Goal: Information Seeking & Learning: Learn about a topic

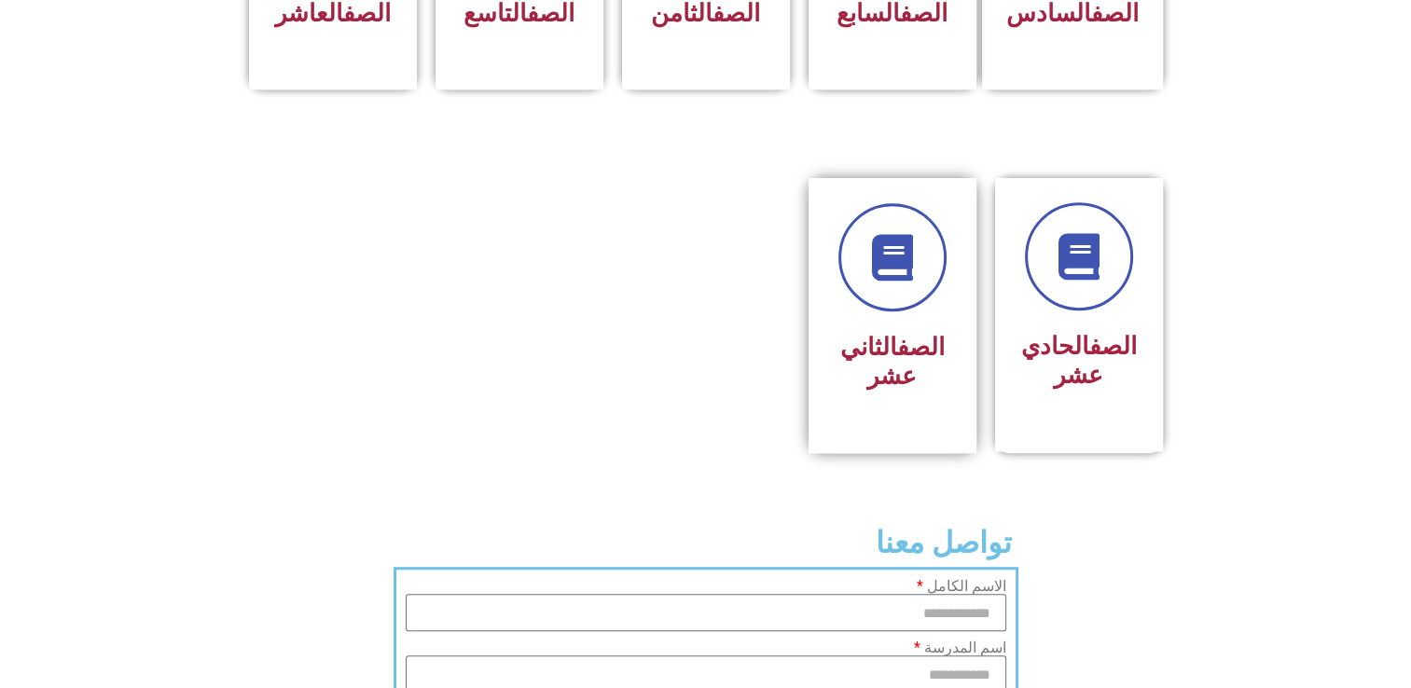
scroll to position [1026, 0]
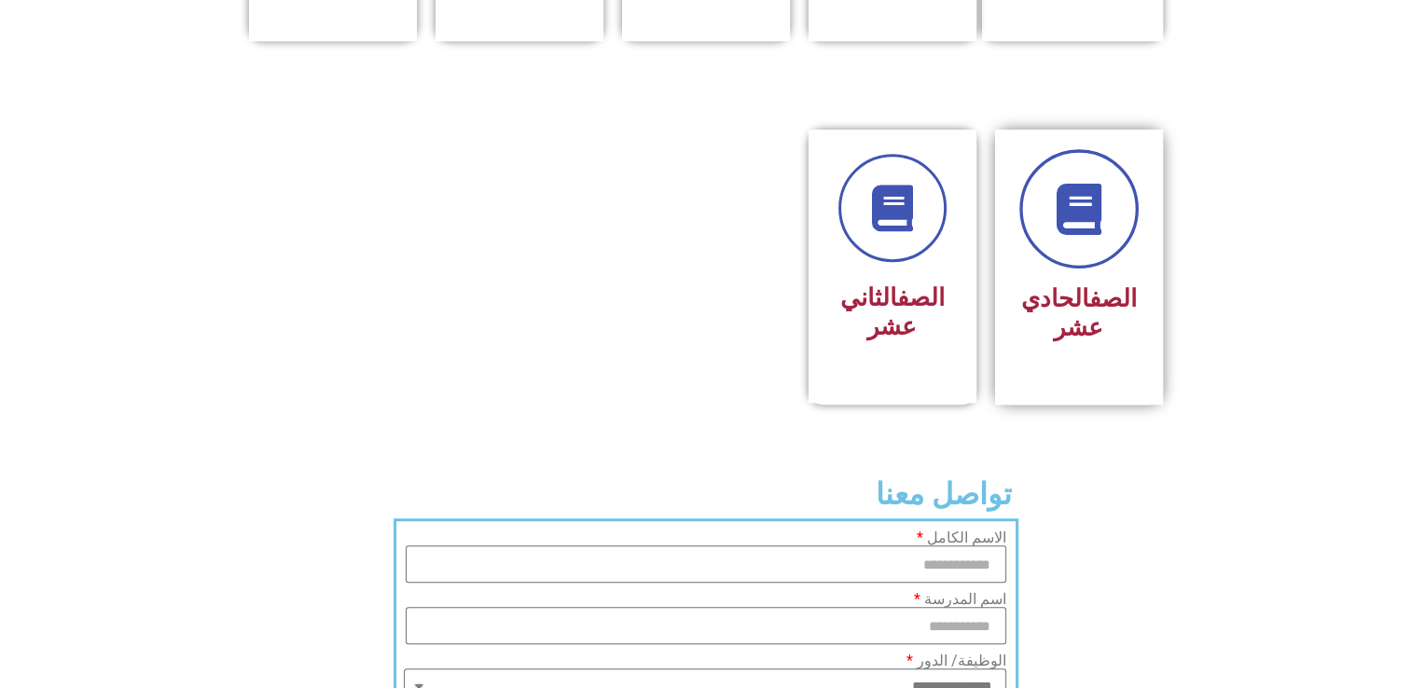
click at [1094, 206] on link at bounding box center [1079, 208] width 119 height 119
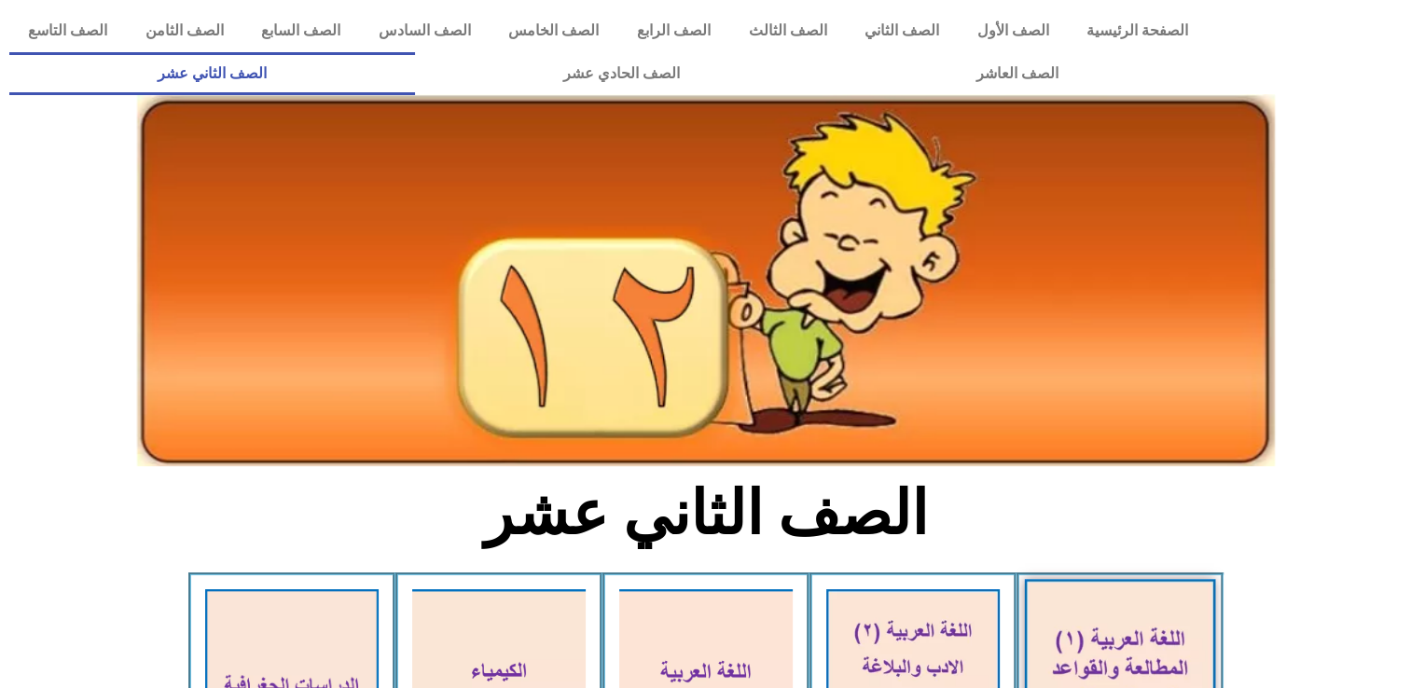
scroll to position [93, 0]
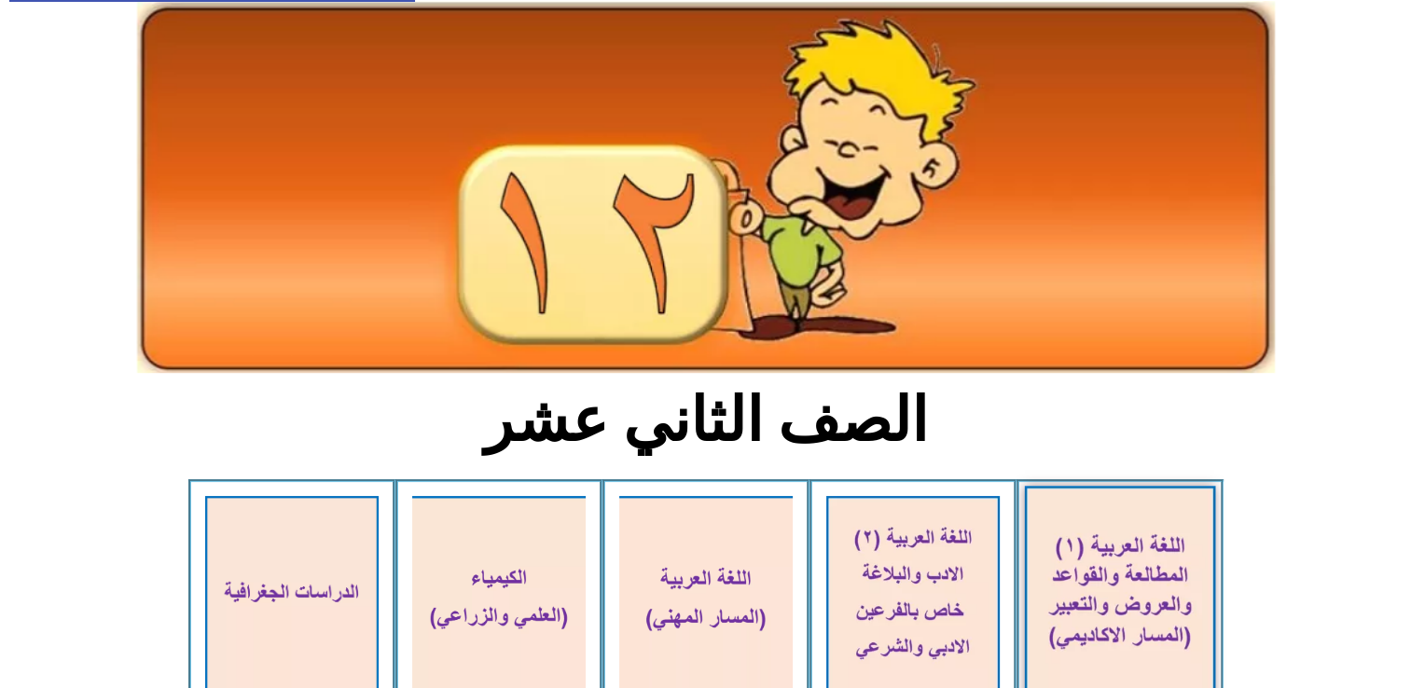
click at [1113, 574] on img at bounding box center [1119, 597] width 191 height 222
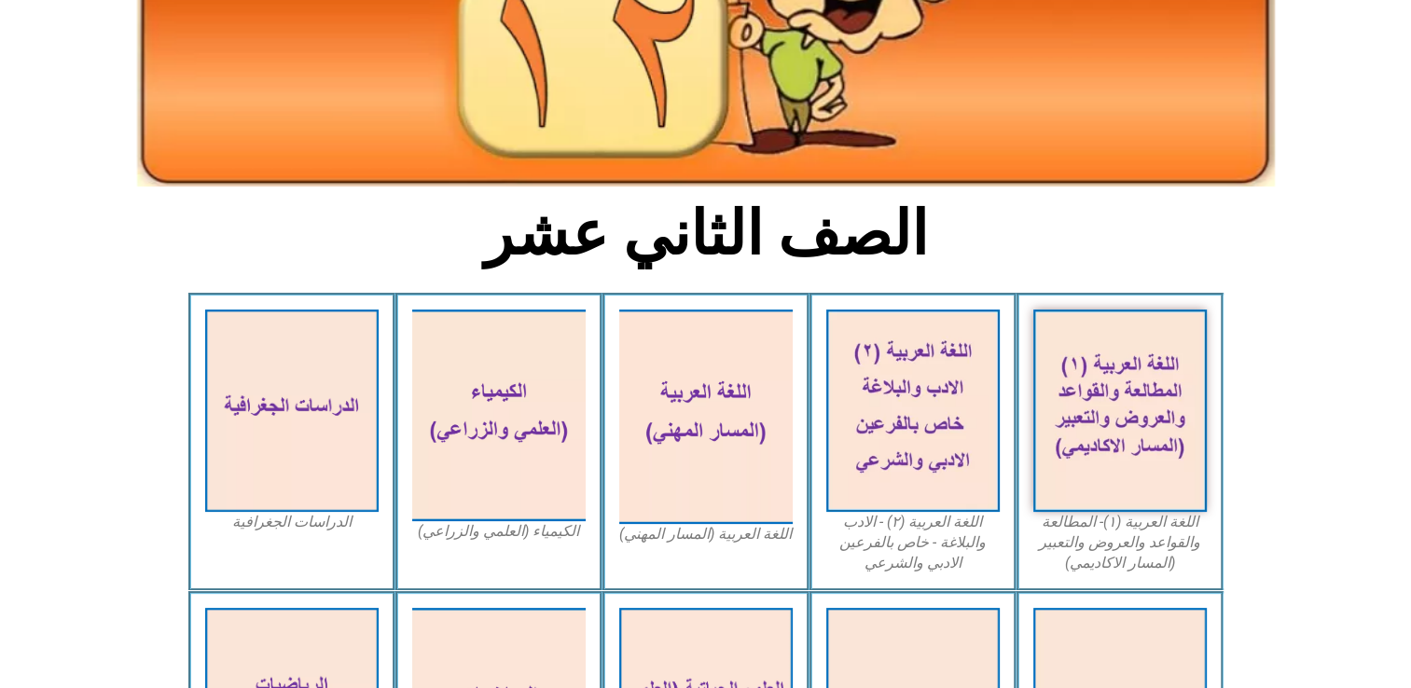
scroll to position [0, 0]
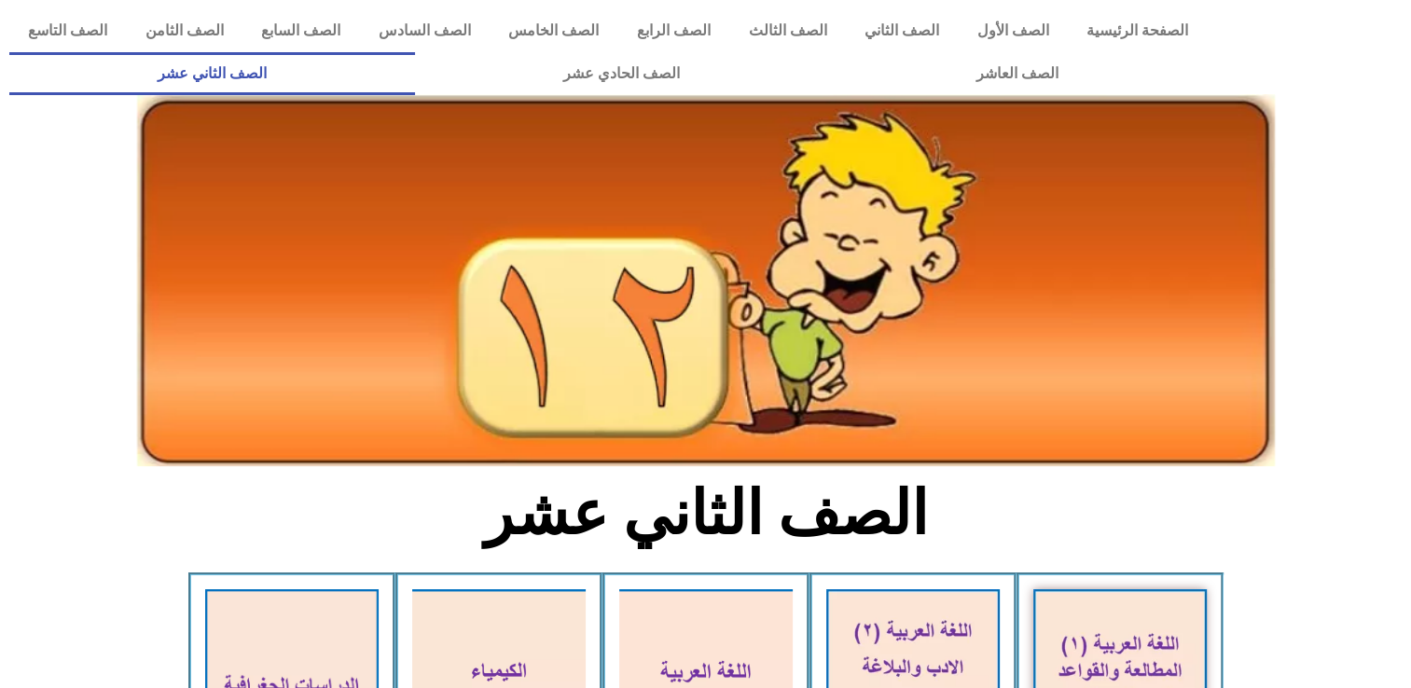
click at [947, 226] on img at bounding box center [706, 280] width 1138 height 372
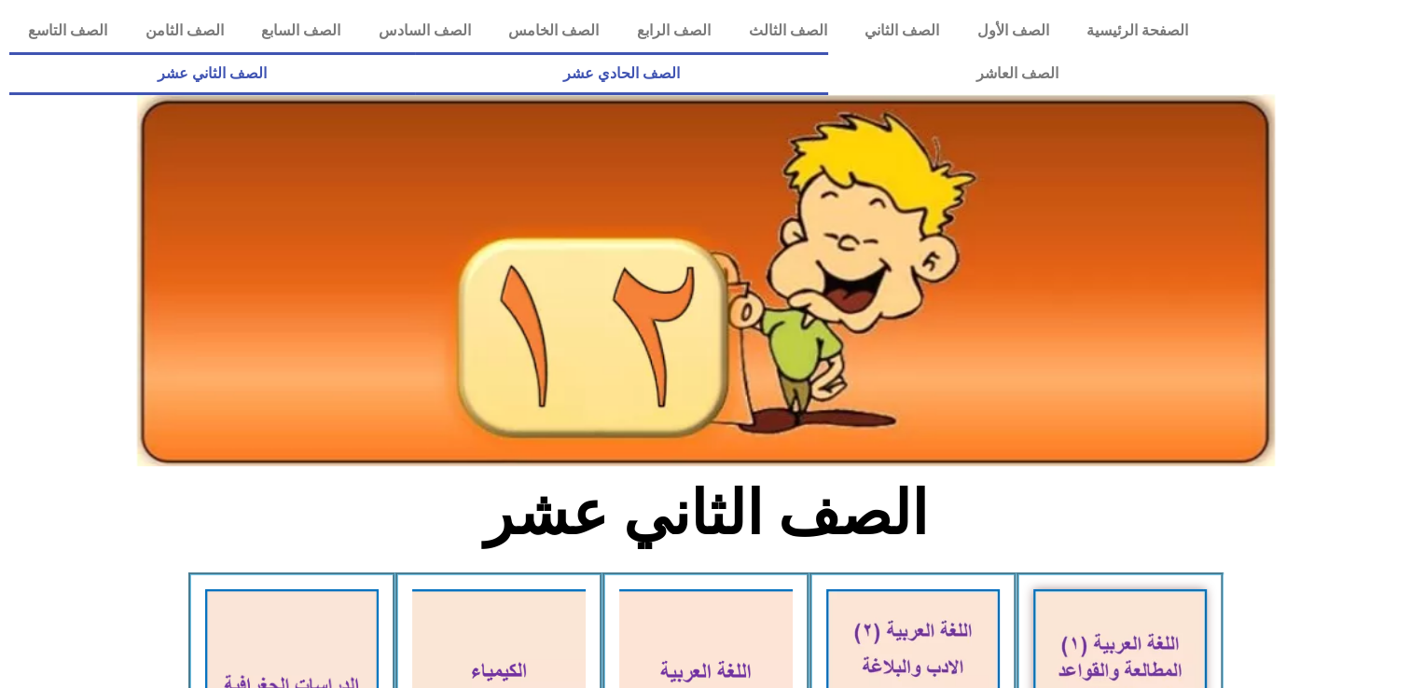
click at [828, 80] on link "الصف الحادي عشر" at bounding box center [621, 73] width 413 height 43
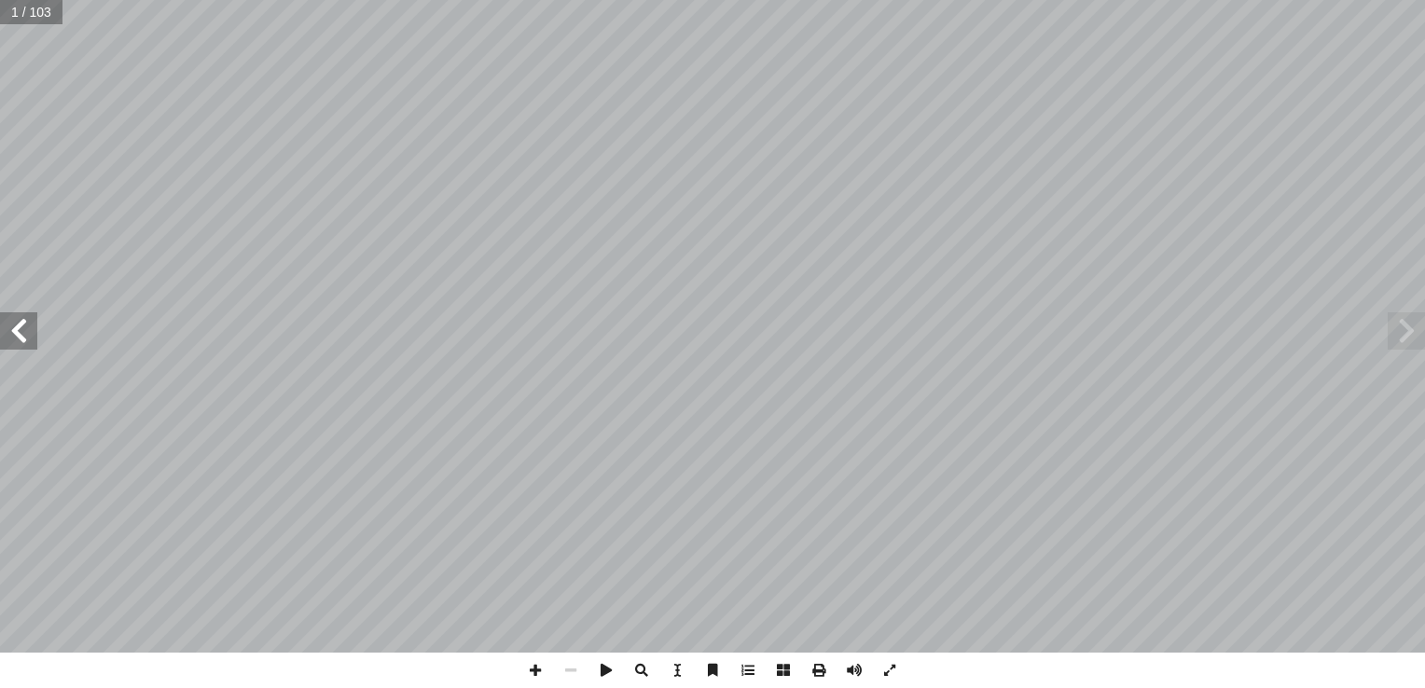
drag, startPoint x: 7, startPoint y: 313, endPoint x: 16, endPoint y: 332, distance: 21.3
click at [10, 322] on span at bounding box center [18, 331] width 37 height 37
click at [19, 334] on span at bounding box center [18, 331] width 37 height 37
click at [17, 338] on span at bounding box center [18, 331] width 37 height 37
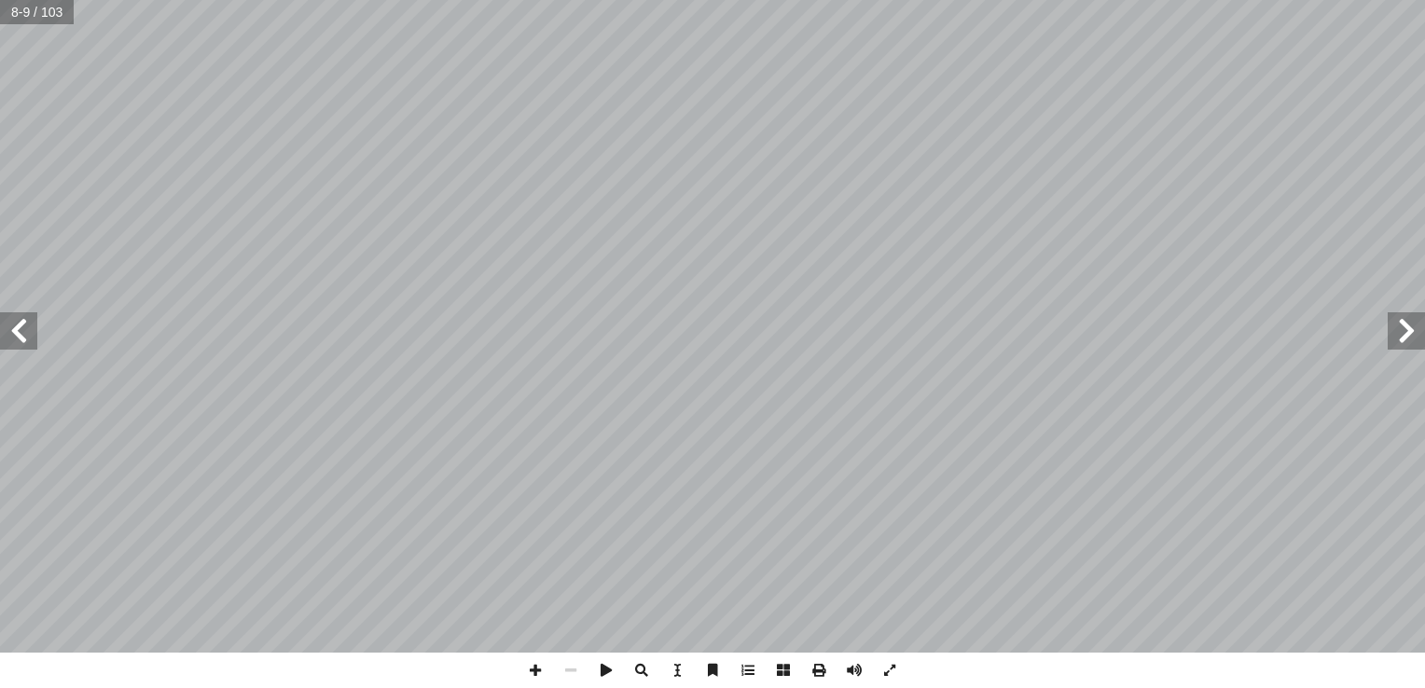
click at [7, 337] on span at bounding box center [18, 331] width 37 height 37
click at [7, 338] on span at bounding box center [18, 331] width 37 height 37
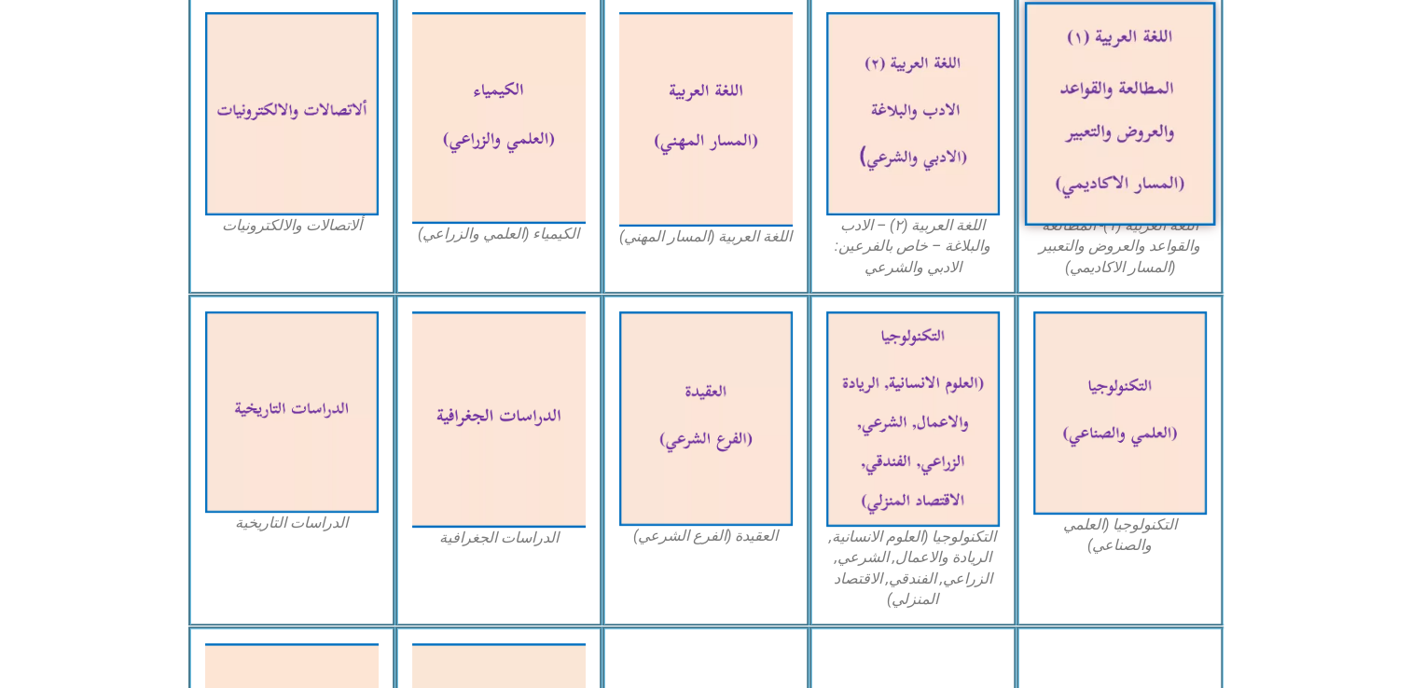
scroll to position [653, 0]
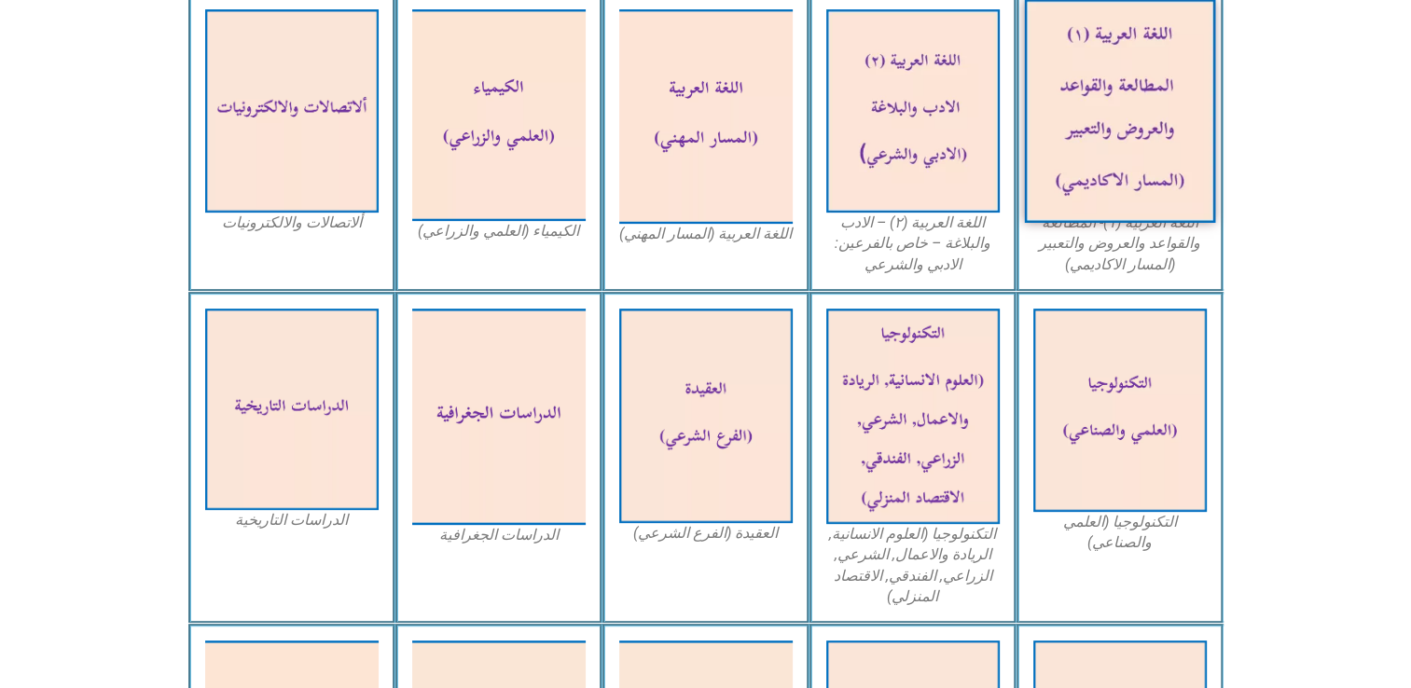
click at [1132, 88] on img at bounding box center [1119, 111] width 191 height 224
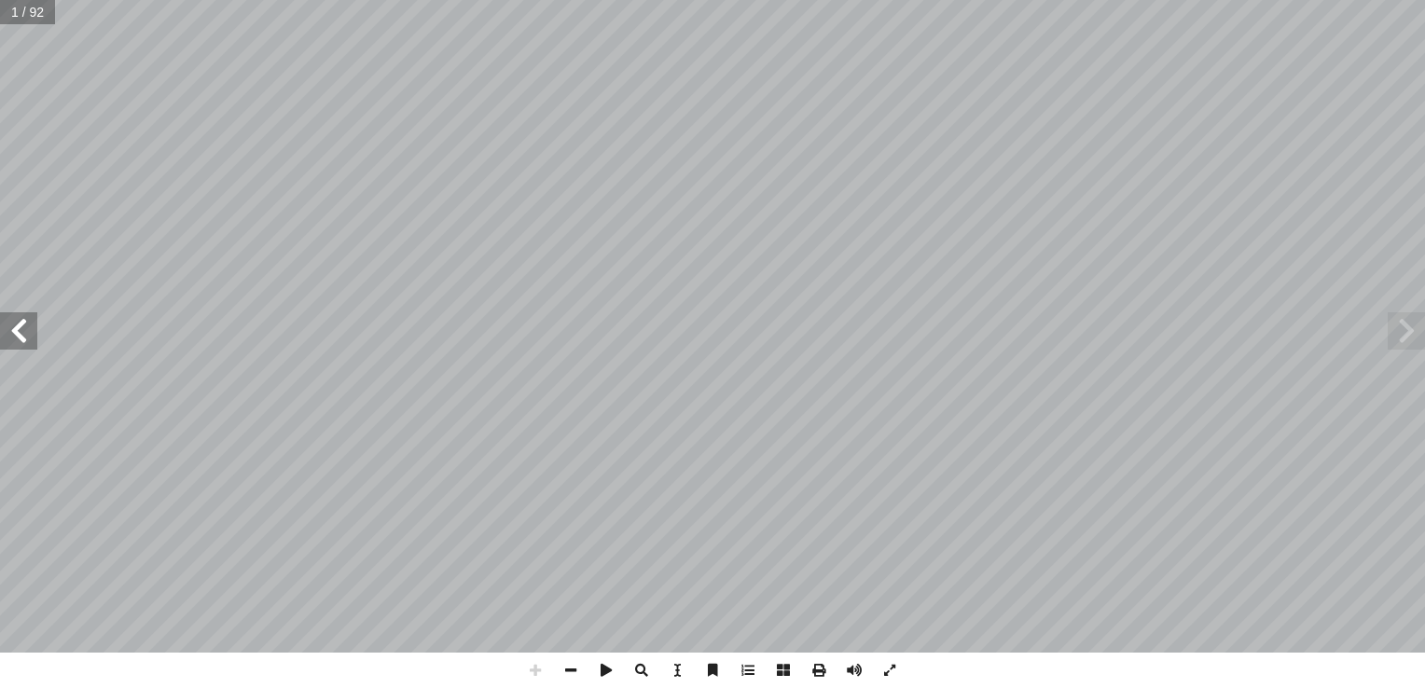
click at [936, 170] on html "الصفحة الرئيسية الصف الأول الصف الثاني الصف الثالث الصف الرابع الصف الخامس الصف…" at bounding box center [712, 85] width 1425 height 170
click at [24, 342] on span at bounding box center [18, 331] width 37 height 37
click at [567, 661] on span at bounding box center [570, 670] width 35 height 35
click at [19, 342] on span at bounding box center [18, 331] width 37 height 37
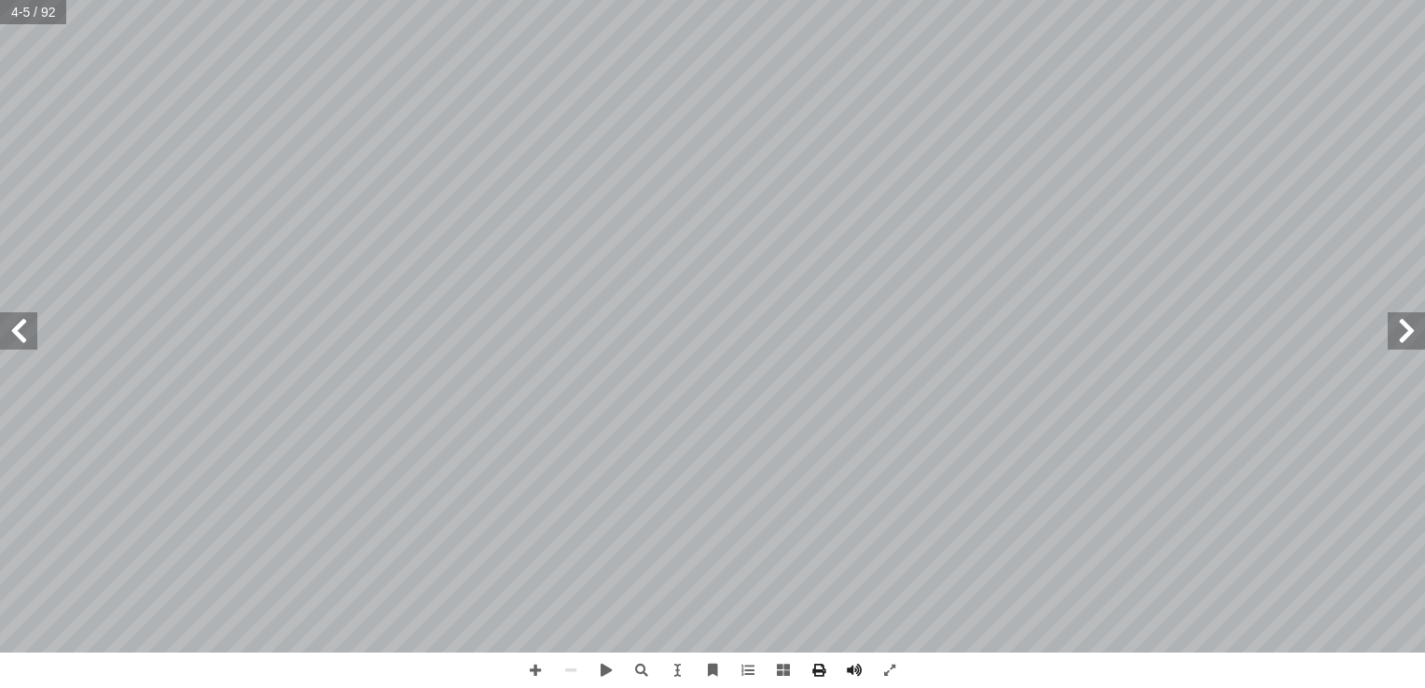
click at [22, 336] on span at bounding box center [18, 331] width 37 height 37
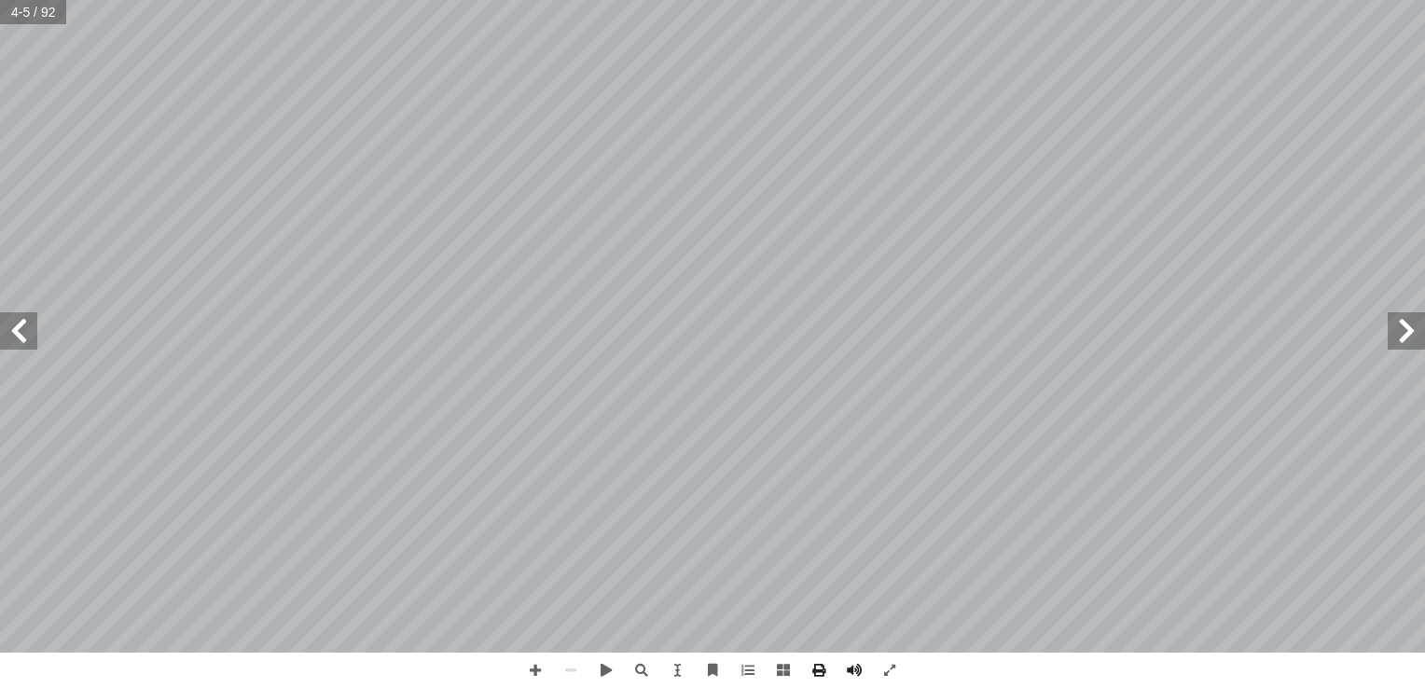
click at [22, 336] on span at bounding box center [18, 331] width 37 height 37
click at [1400, 328] on span at bounding box center [1406, 331] width 37 height 37
drag, startPoint x: 0, startPoint y: 334, endPoint x: 11, endPoint y: 334, distance: 11.2
click at [0, 333] on span at bounding box center [18, 331] width 37 height 37
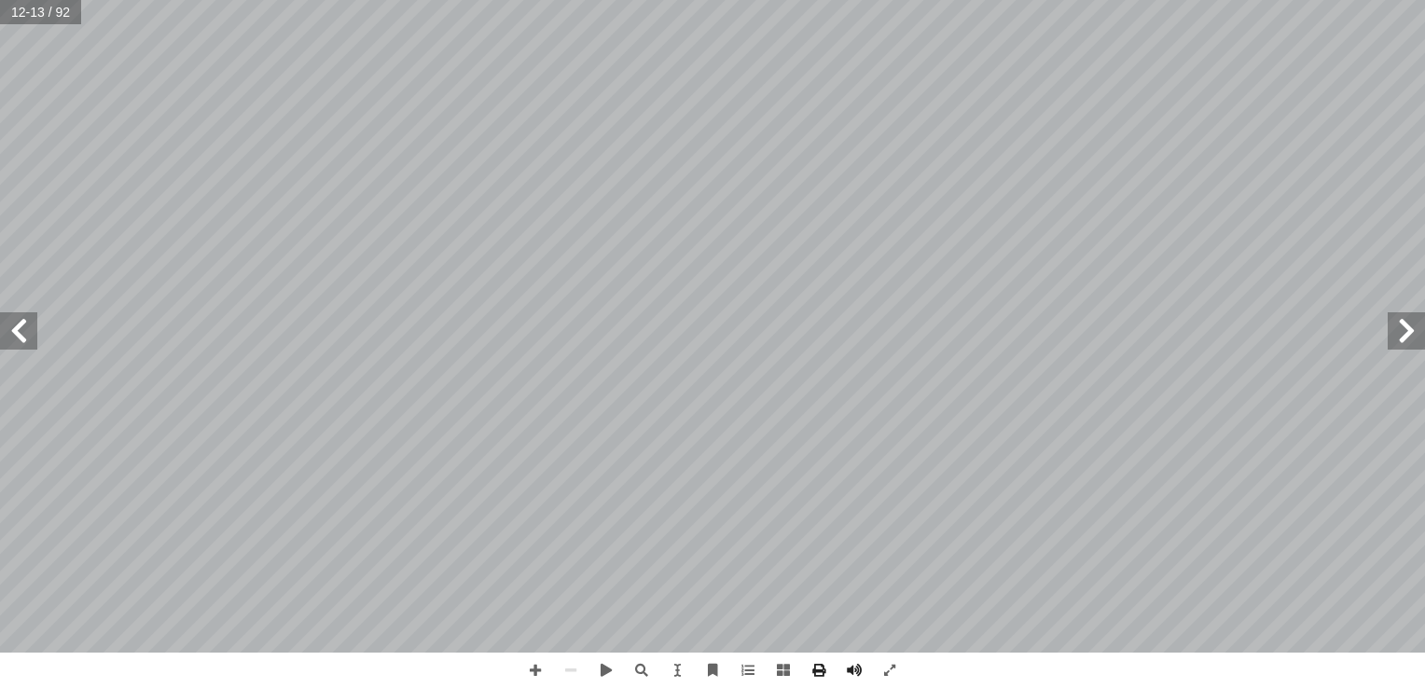
click at [15, 334] on span at bounding box center [18, 331] width 37 height 37
click at [25, 341] on span at bounding box center [18, 331] width 37 height 37
click at [26, 328] on span at bounding box center [18, 331] width 37 height 37
